Goal: Information Seeking & Learning: Learn about a topic

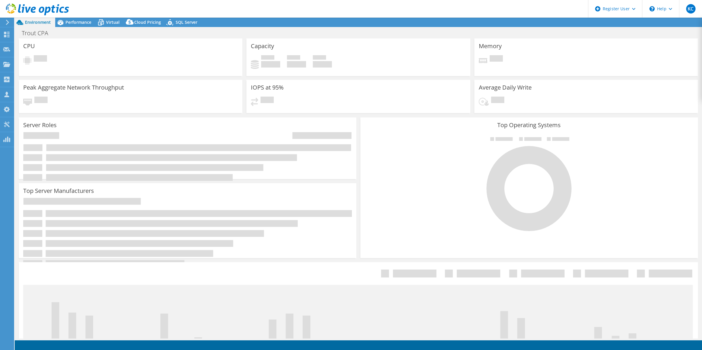
select select "USEast"
select select "USD"
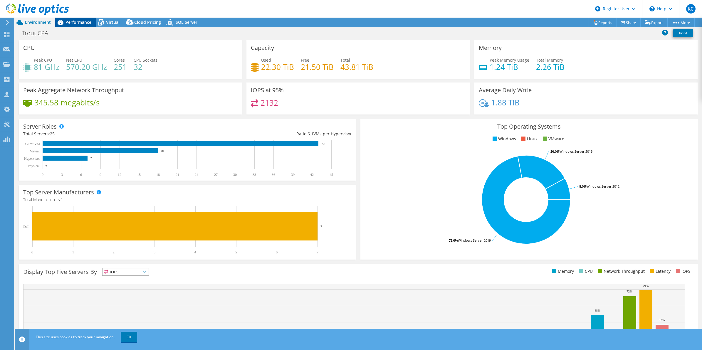
click at [71, 24] on span "Performance" at bounding box center [79, 22] width 26 height 6
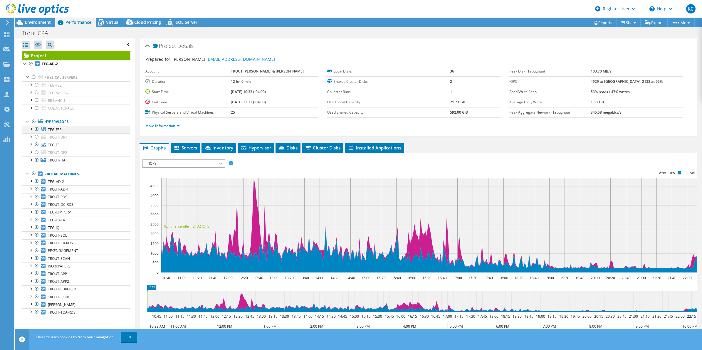
click at [30, 128] on div at bounding box center [31, 129] width 6 height 6
click at [33, 145] on div at bounding box center [31, 144] width 6 height 6
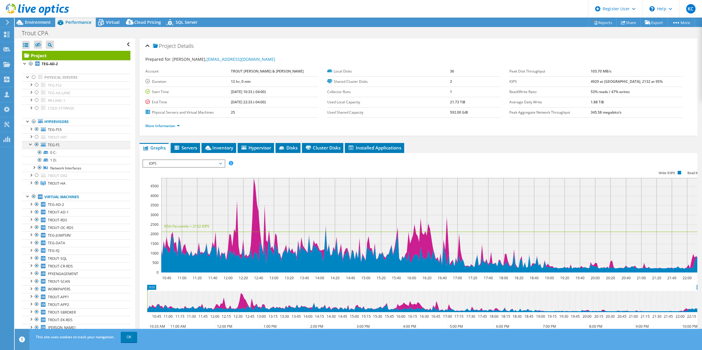
click at [32, 146] on div at bounding box center [31, 144] width 6 height 6
click at [166, 122] on ul "More Information" at bounding box center [418, 125] width 547 height 8
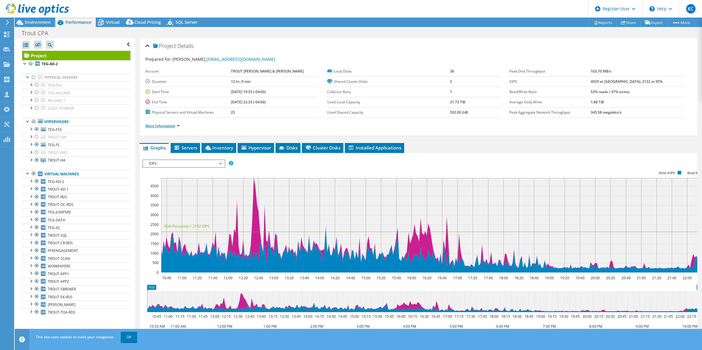
click at [171, 125] on link "More Information" at bounding box center [162, 125] width 34 height 5
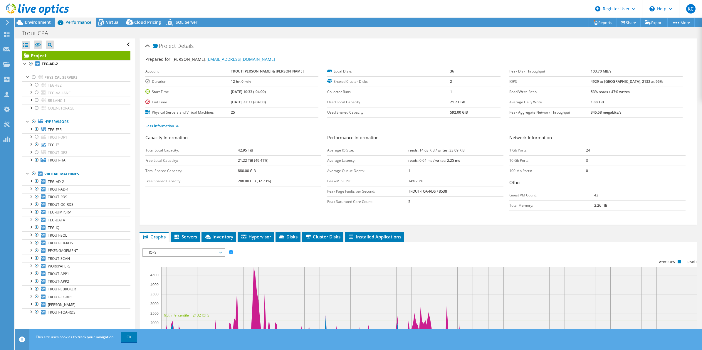
click at [262, 129] on ul "Less Information" at bounding box center [418, 125] width 547 height 8
click at [28, 22] on span "Environment" at bounding box center [38, 22] width 26 height 6
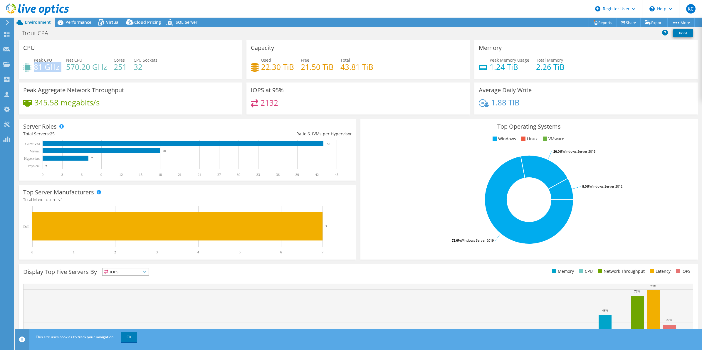
drag, startPoint x: 34, startPoint y: 67, endPoint x: 62, endPoint y: 67, distance: 27.9
click at [62, 67] on div "Peak CPU 81 GHz Net CPU 570.20 GHz Cores 251 CPU Sockets 32" at bounding box center [130, 66] width 215 height 19
drag, startPoint x: 62, startPoint y: 67, endPoint x: 121, endPoint y: 81, distance: 61.0
click at [121, 81] on div "CPU Peak CPU 81 GHz Net CPU 570.20 GHz Cores 251 CPU Sockets 32" at bounding box center [131, 61] width 228 height 42
drag, startPoint x: 65, startPoint y: 68, endPoint x: 106, endPoint y: 67, distance: 40.9
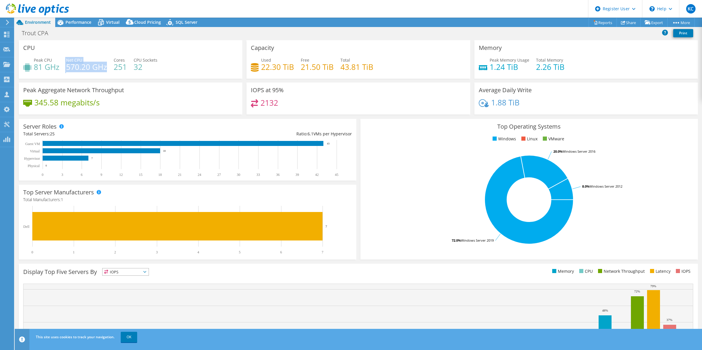
click at [106, 67] on div "Peak CPU 81 GHz Net CPU 570.20 GHz Cores 251 CPU Sockets 32" at bounding box center [130, 66] width 215 height 19
click at [256, 60] on div "Used 22.30 TiB" at bounding box center [272, 63] width 43 height 13
click at [345, 4] on header "KC Dell User Kartikeya Chauhan Kartikeya.Chauhan@dell.com Dell My Profile Log O…" at bounding box center [351, 9] width 702 height 18
click at [331, 10] on header "KC Dell User Kartikeya Chauhan Kartikeya.Chauhan@dell.com Dell My Profile Log O…" at bounding box center [351, 9] width 702 height 18
click at [314, 7] on header "KC Dell User Kartikeya Chauhan Kartikeya.Chauhan@dell.com Dell My Profile Log O…" at bounding box center [351, 9] width 702 height 18
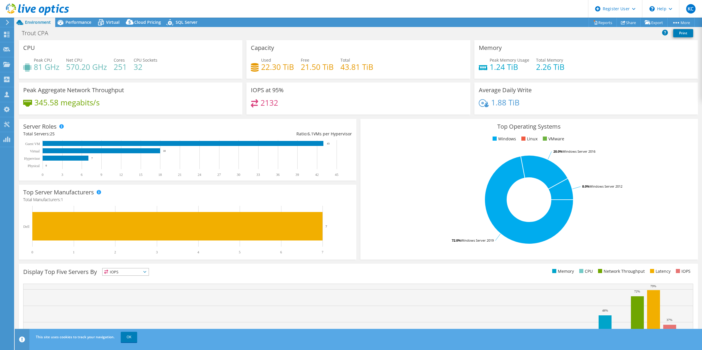
click at [325, 9] on header "KC Dell User Kartikeya Chauhan Kartikeya.Chauhan@dell.com Dell My Profile Log O…" at bounding box center [351, 9] width 702 height 18
drag, startPoint x: 106, startPoint y: 66, endPoint x: 65, endPoint y: 66, distance: 41.1
click at [65, 66] on div "Peak CPU 81 GHz Net CPU 570.20 GHz Cores 251 CPU Sockets 32" at bounding box center [130, 66] width 215 height 19
drag, startPoint x: 65, startPoint y: 66, endPoint x: 60, endPoint y: 75, distance: 10.2
click at [60, 75] on div "Peak CPU 81 GHz Net CPU 570.20 GHz Cores 251 CPU Sockets 32" at bounding box center [130, 66] width 215 height 19
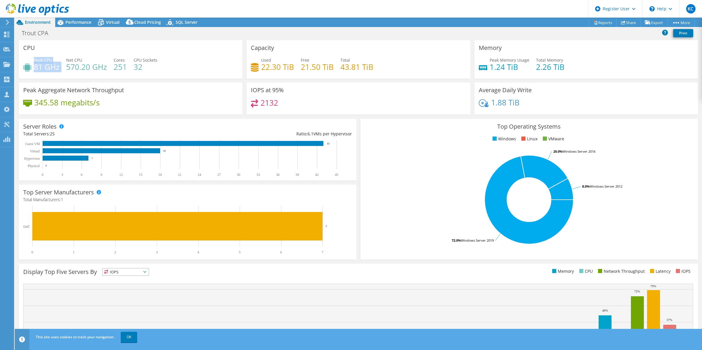
drag, startPoint x: 33, startPoint y: 67, endPoint x: 63, endPoint y: 68, distance: 29.4
click at [63, 68] on div "Peak CPU 81 GHz Net CPU 570.20 GHz Cores 251 CPU Sockets 32" at bounding box center [130, 66] width 215 height 19
drag, startPoint x: 63, startPoint y: 68, endPoint x: 73, endPoint y: 86, distance: 20.4
click at [73, 87] on h3 "Peak Aggregate Network Throughput" at bounding box center [73, 90] width 101 height 6
click at [79, 22] on span "Performance" at bounding box center [79, 22] width 26 height 6
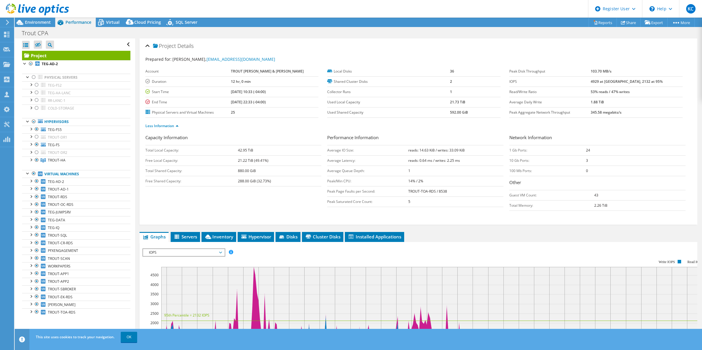
click at [75, 21] on span "Performance" at bounding box center [79, 22] width 26 height 6
click at [43, 23] on span "Environment" at bounding box center [38, 22] width 26 height 6
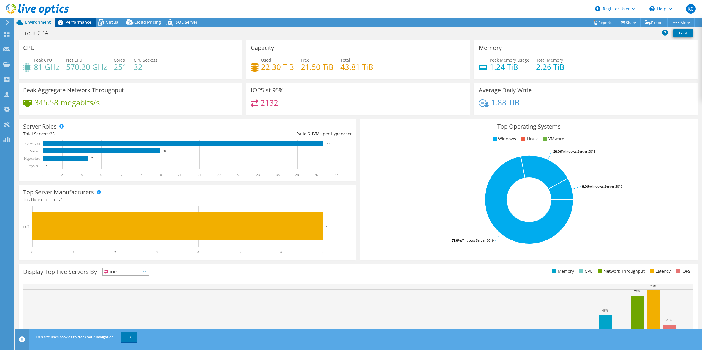
click at [72, 21] on span "Performance" at bounding box center [79, 22] width 26 height 6
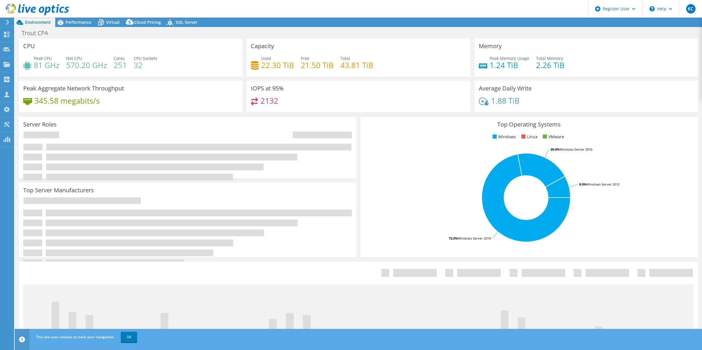
select select "USEast"
select select "USD"
